Goal: Check status: Check status

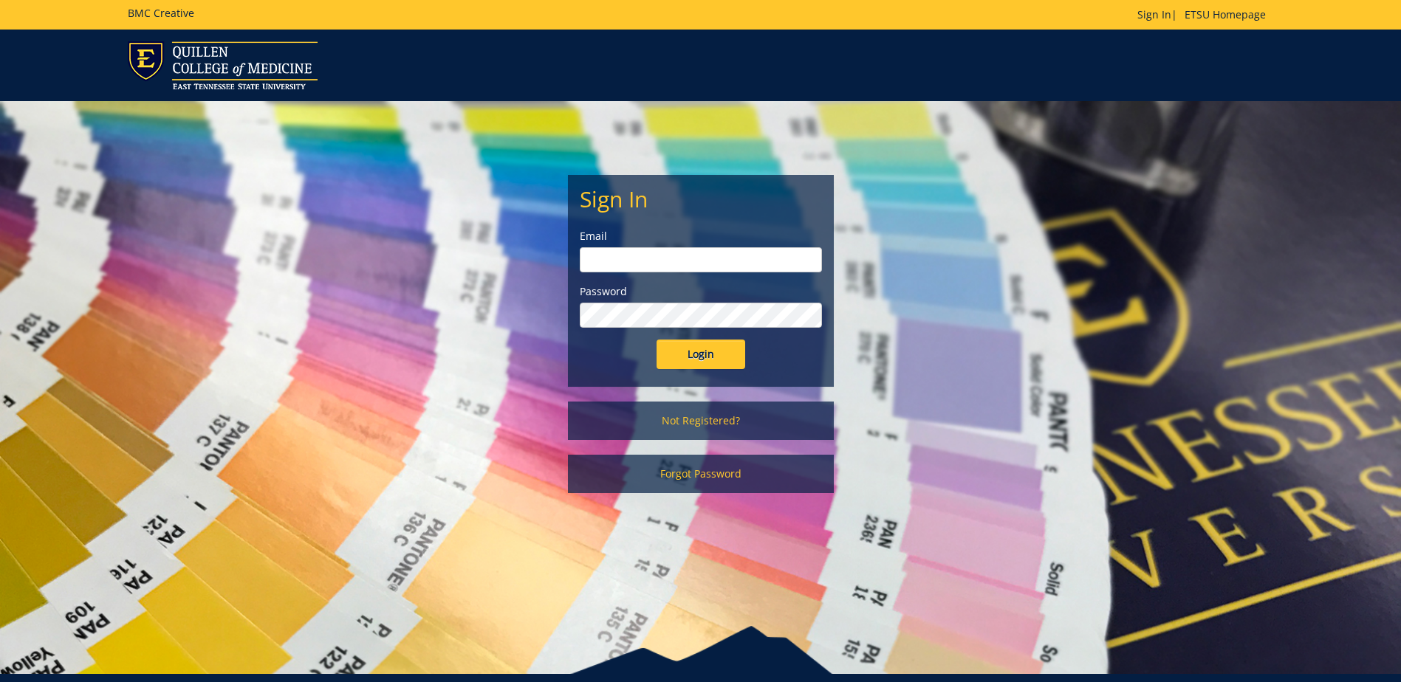
click at [605, 267] on input "email" at bounding box center [701, 259] width 242 height 25
type input "[EMAIL_ADDRESS][DOMAIN_NAME]"
click at [657, 340] on input "Login" at bounding box center [701, 355] width 89 height 30
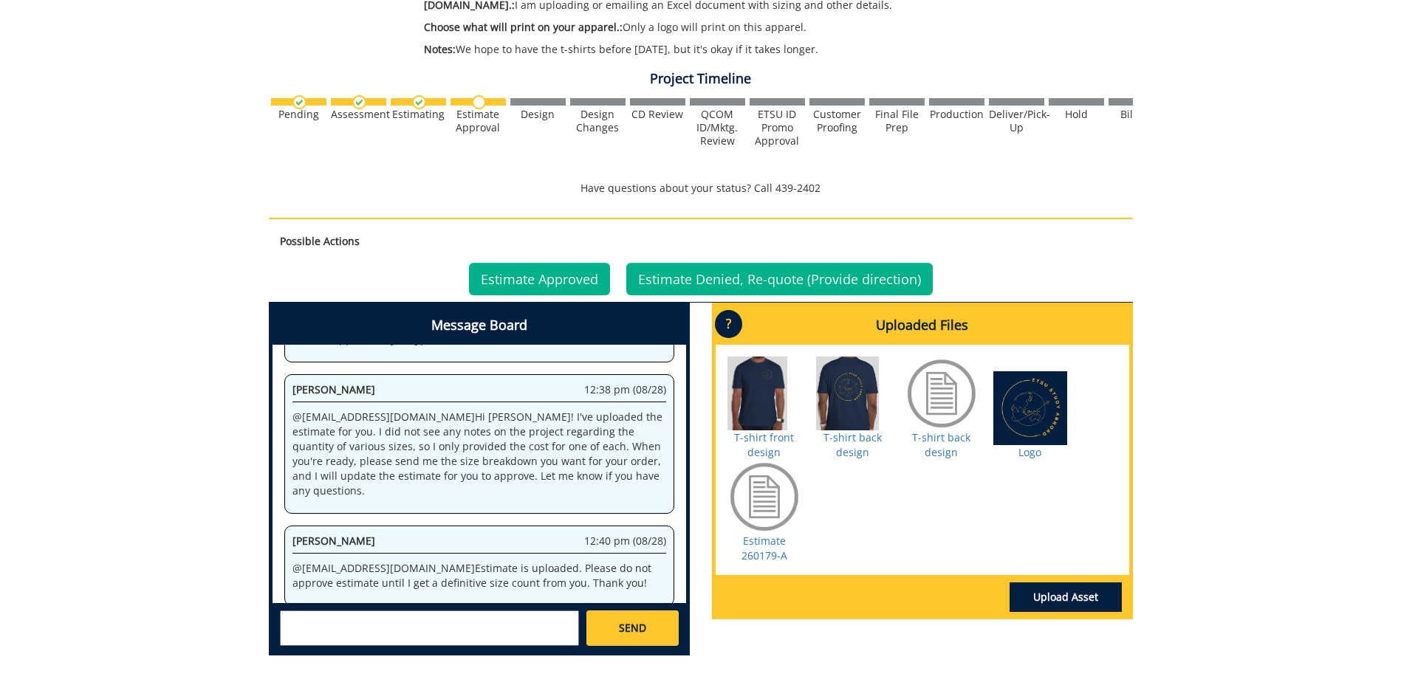
scroll to position [591, 0]
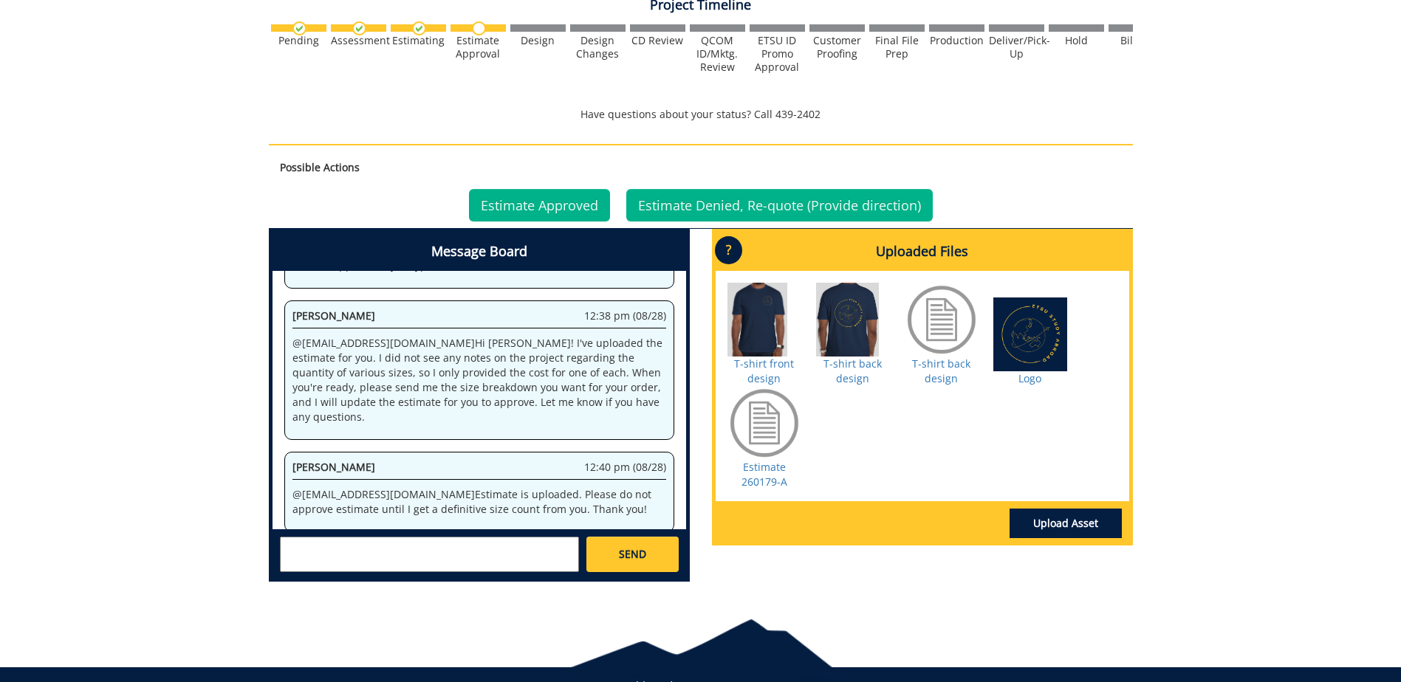
click at [768, 306] on div at bounding box center [764, 320] width 74 height 74
click at [761, 364] on link "T-shirt front design" at bounding box center [764, 371] width 60 height 29
click at [852, 329] on div at bounding box center [853, 320] width 74 height 74
click at [1028, 340] on div at bounding box center [1030, 335] width 74 height 74
click at [942, 369] on link "T-shirt back design" at bounding box center [941, 371] width 58 height 29
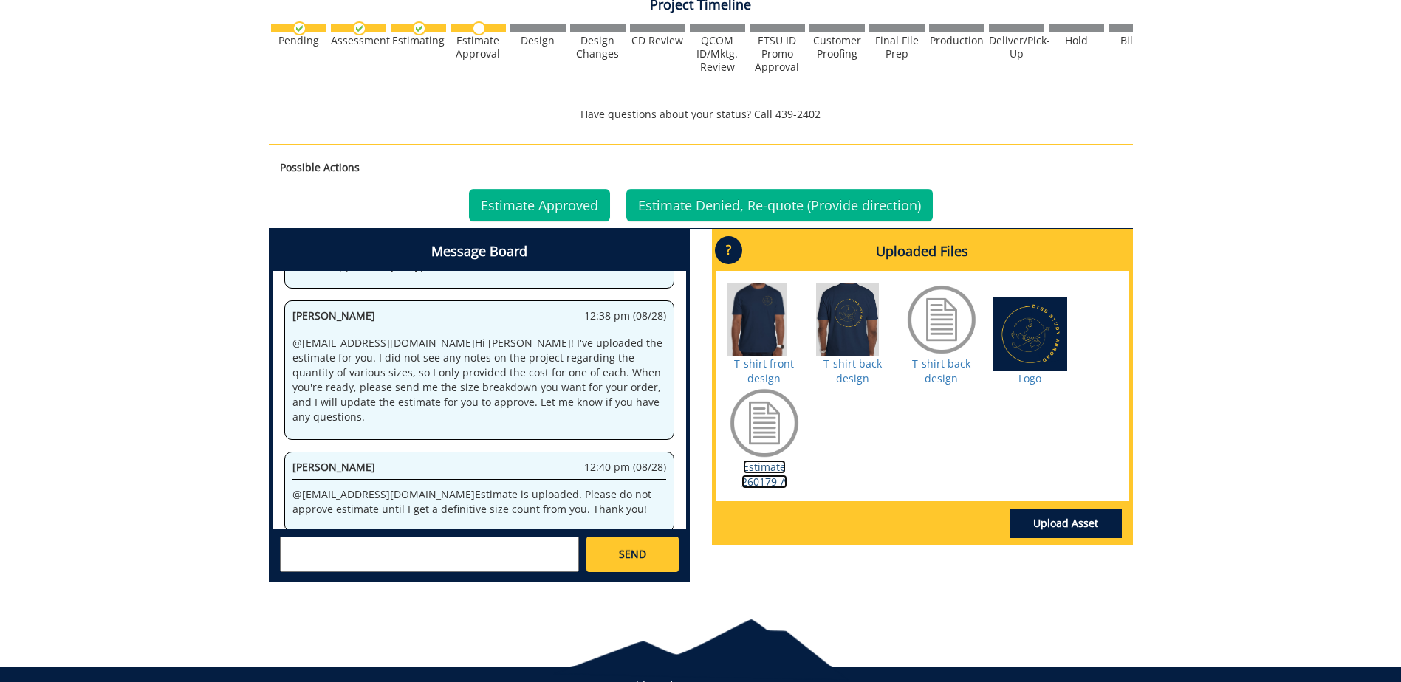
click at [761, 460] on link "Estimate 260179-A" at bounding box center [765, 474] width 46 height 29
click at [771, 319] on div at bounding box center [764, 320] width 74 height 74
click at [851, 319] on div at bounding box center [853, 320] width 74 height 74
click at [765, 378] on link "T-shirt front design" at bounding box center [764, 371] width 60 height 29
